Goal: Find specific page/section: Find specific page/section

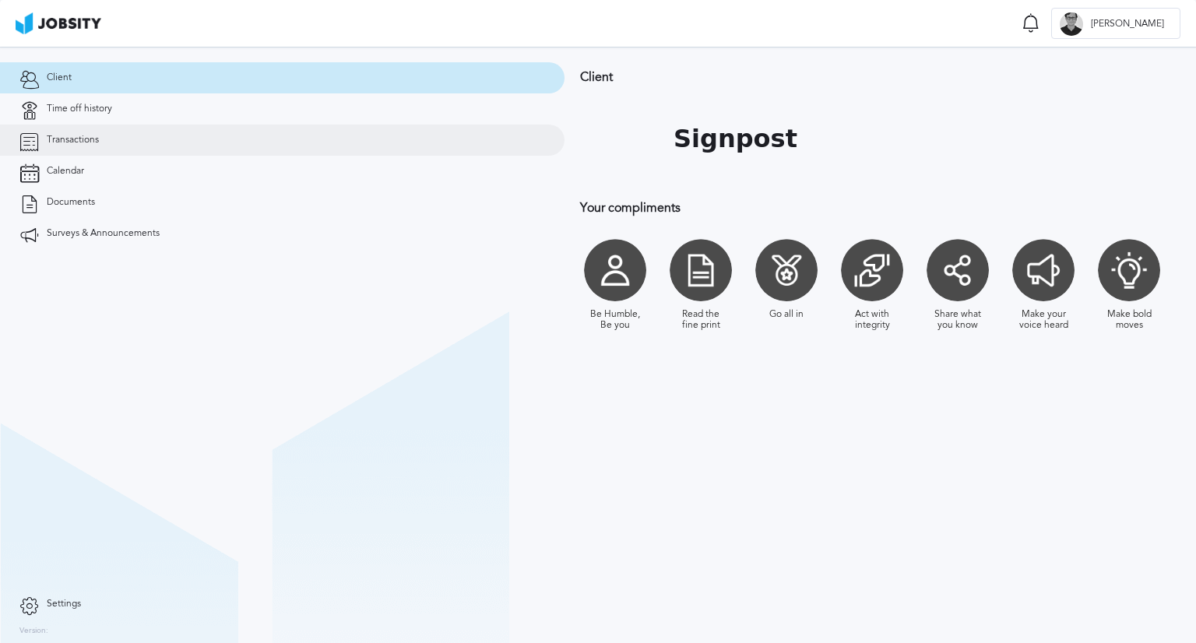
click at [136, 135] on link "Transactions" at bounding box center [282, 140] width 565 height 31
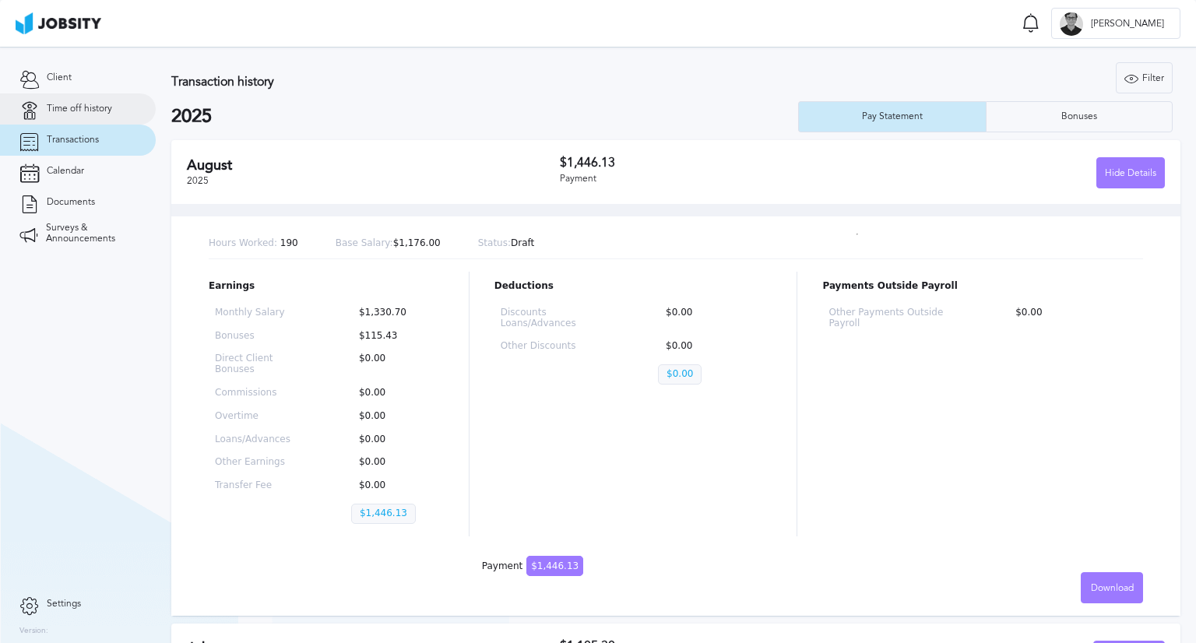
click at [90, 109] on span "Time off history" at bounding box center [79, 109] width 65 height 11
